Goal: Task Accomplishment & Management: Use online tool/utility

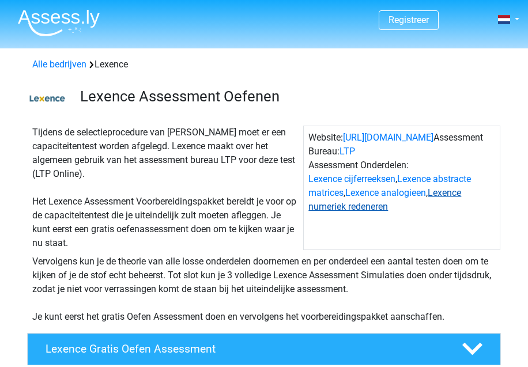
click at [369, 208] on link "Lexence numeriek redeneren" at bounding box center [385, 199] width 153 height 25
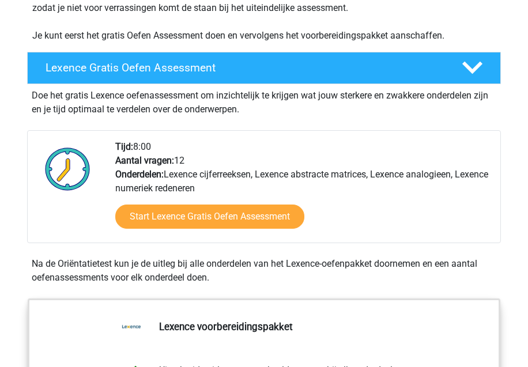
scroll to position [277, 0]
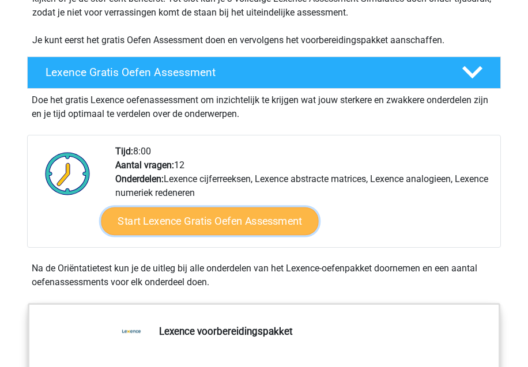
click at [167, 223] on link "Start Lexence Gratis Oefen Assessment" at bounding box center [210, 222] width 217 height 28
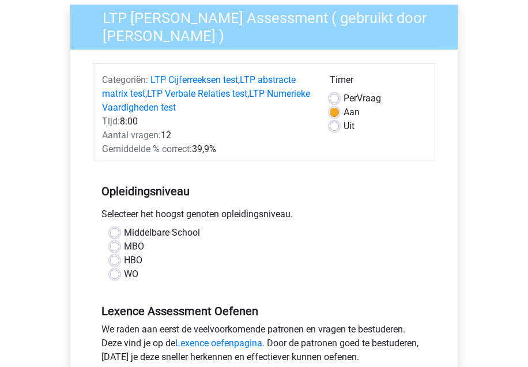
scroll to position [92, 0]
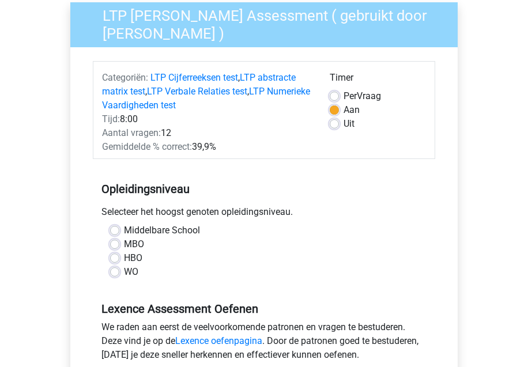
click at [124, 271] on label "WO" at bounding box center [131, 272] width 14 height 14
click at [115, 271] on input "WO" at bounding box center [114, 271] width 9 height 12
radio input "true"
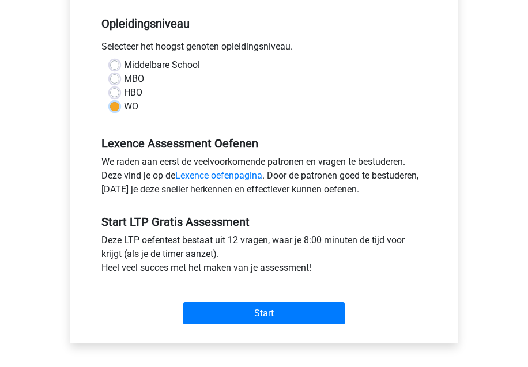
scroll to position [258, 0]
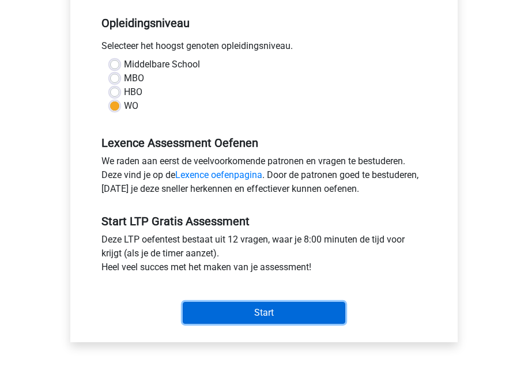
click at [273, 307] on input "Start" at bounding box center [264, 313] width 163 height 22
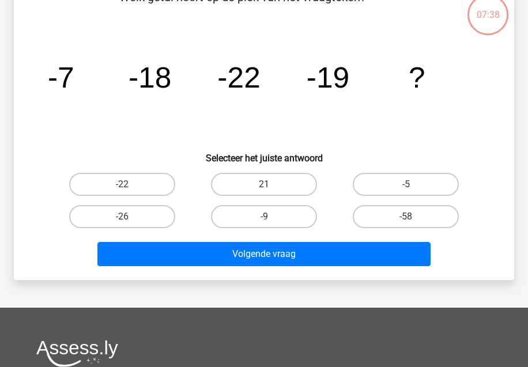
scroll to position [80, 0]
